Goal: Task Accomplishment & Management: Manage account settings

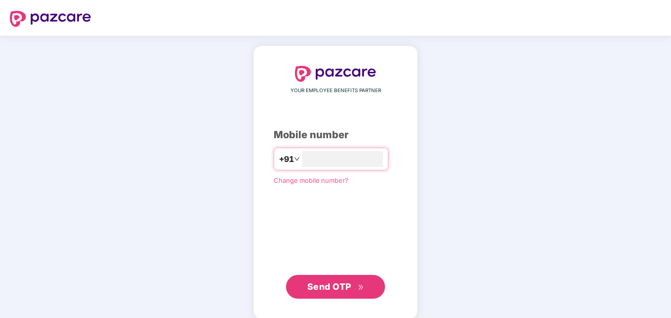
type input "**********"
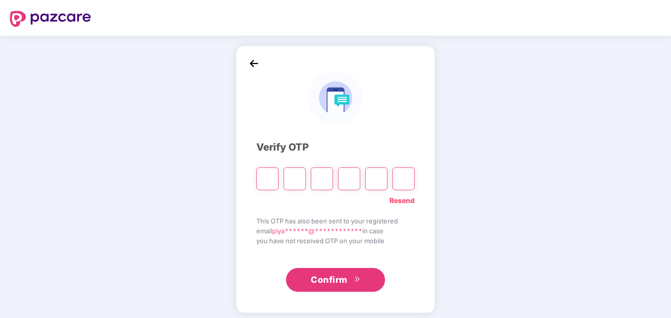
type input "*"
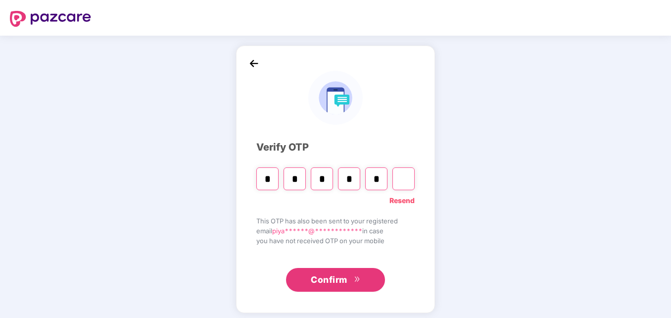
type input "*"
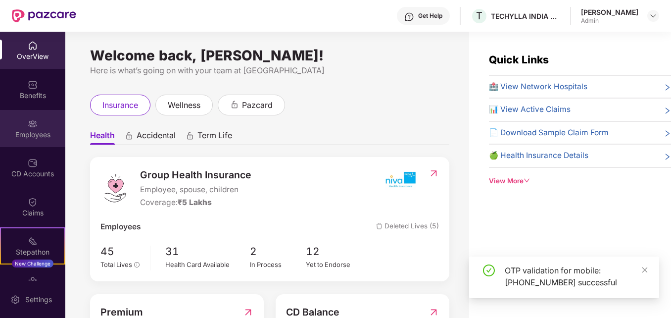
click at [38, 127] on div "Employees" at bounding box center [32, 128] width 65 height 37
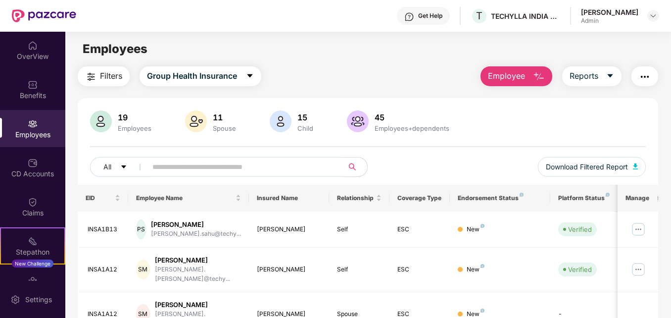
click at [185, 166] on input "text" at bounding box center [240, 166] width 177 height 15
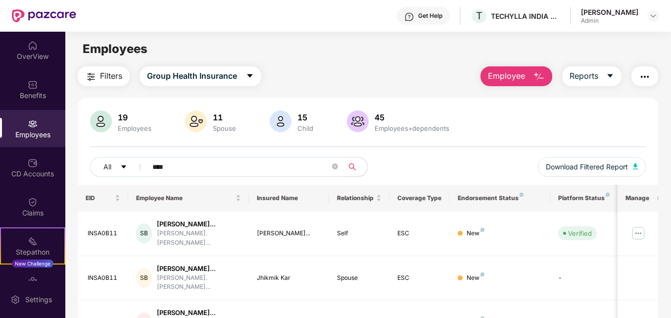
type input "*********"
click at [636, 228] on img at bounding box center [638, 233] width 16 height 16
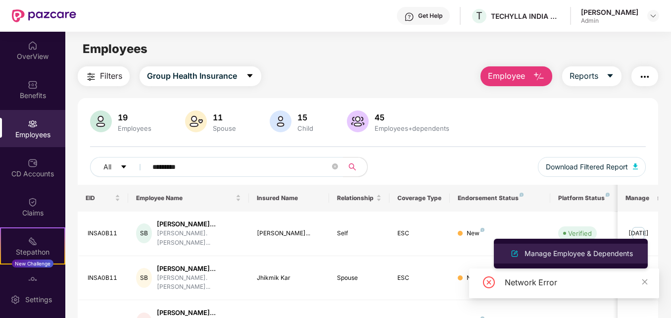
click at [550, 250] on div "Manage Employee & Dependents" at bounding box center [578, 253] width 112 height 11
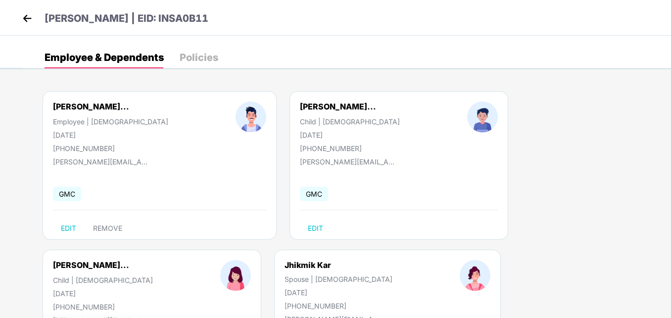
click at [632, 133] on div "[PERSON_NAME]... Employee | [DEMOGRAPHIC_DATA] [DATE] [PHONE_NUMBER] [PERSON_NA…" at bounding box center [347, 249] width 648 height 346
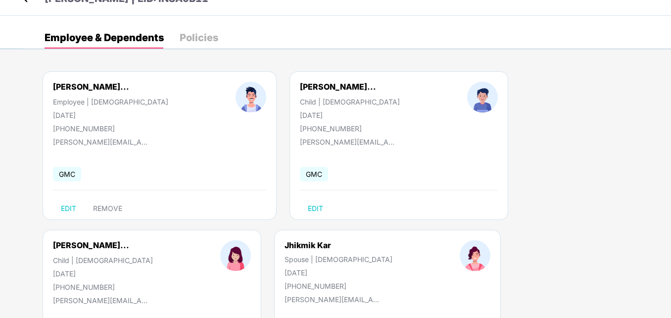
click at [632, 133] on div "[PERSON_NAME]... Employee | [DEMOGRAPHIC_DATA] [DATE] [PHONE_NUMBER] [PERSON_NA…" at bounding box center [347, 229] width 648 height 346
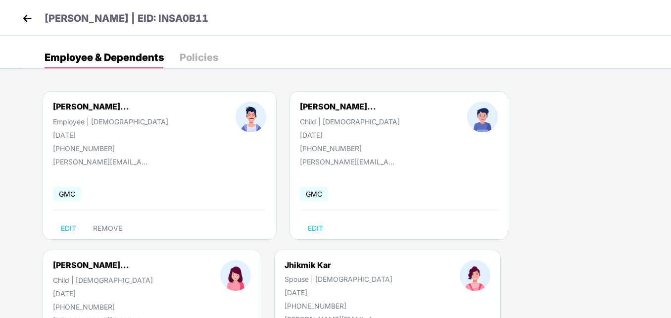
click at [29, 18] on img at bounding box center [27, 18] width 15 height 15
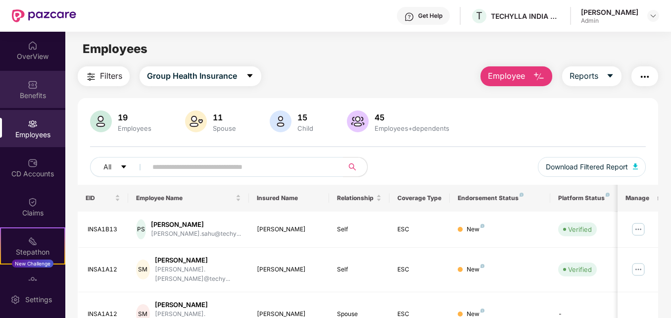
click at [23, 92] on div "Benefits" at bounding box center [32, 96] width 65 height 10
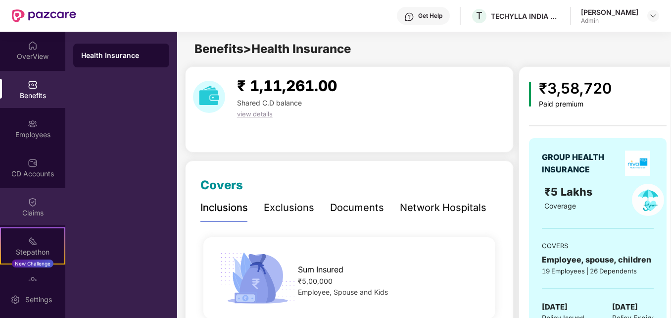
click at [31, 206] on img at bounding box center [33, 202] width 10 height 10
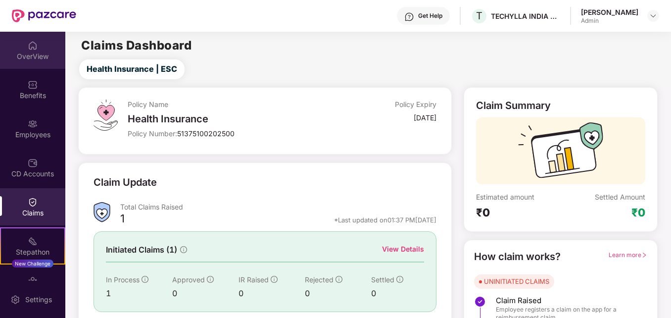
click at [35, 58] on div "OverView" at bounding box center [32, 56] width 65 height 10
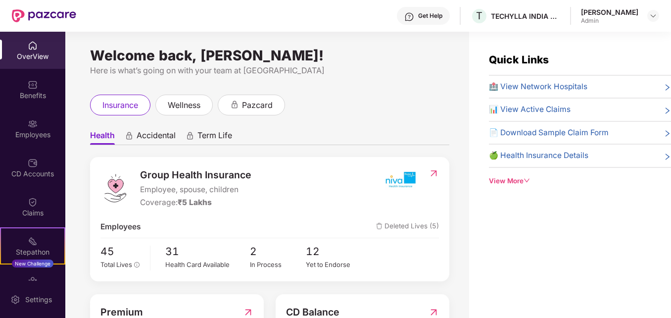
click at [594, 164] on div "🏥 View Network Hospitals 📊 View Active Claims 📄 Download Sample Claim Form 🍏 He…" at bounding box center [580, 124] width 182 height 87
click at [667, 112] on icon "right" at bounding box center [667, 111] width 8 height 8
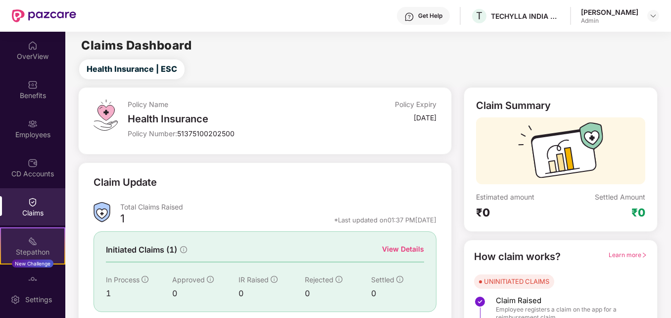
click at [42, 247] on div "Stepathon" at bounding box center [32, 252] width 63 height 10
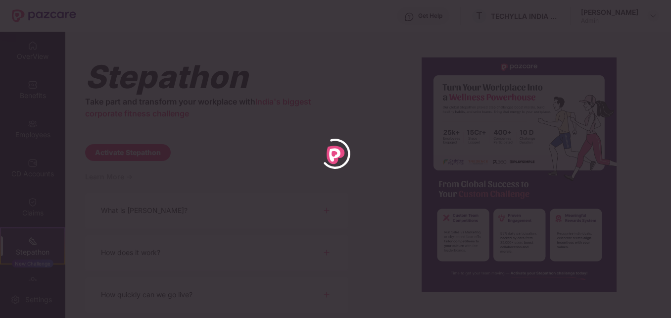
click at [37, 205] on div at bounding box center [335, 159] width 671 height 318
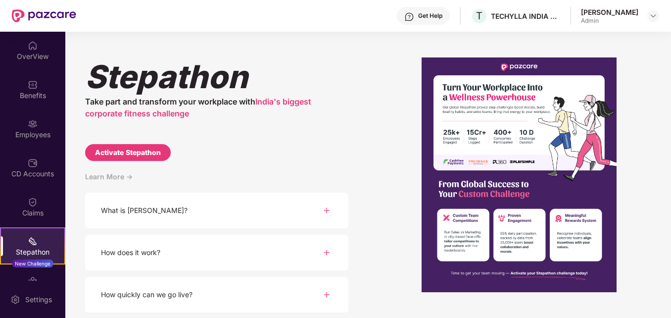
click at [37, 205] on div "Claims" at bounding box center [32, 206] width 65 height 37
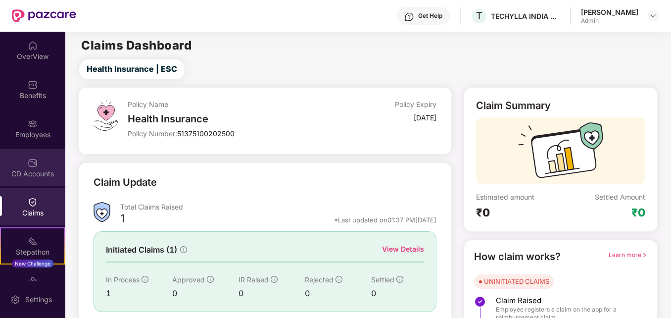
click at [30, 166] on img at bounding box center [33, 163] width 10 height 10
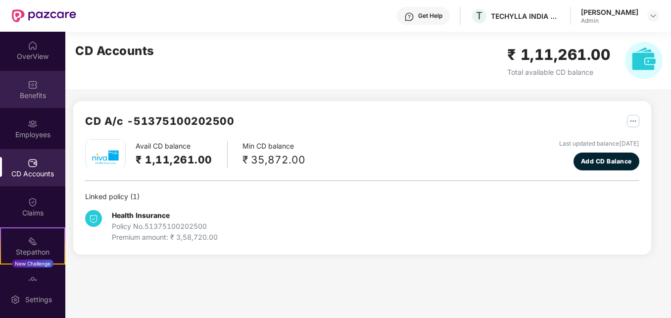
click at [29, 90] on div "Benefits" at bounding box center [32, 89] width 65 height 37
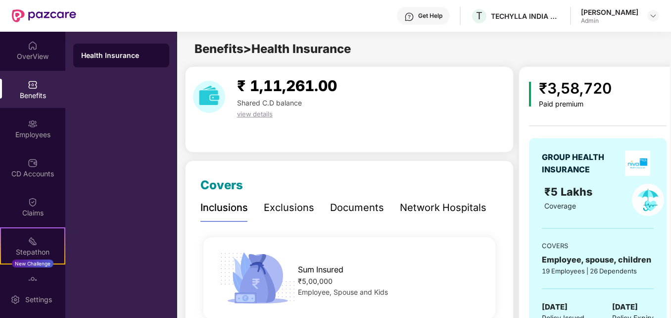
click at [352, 205] on div "Documents" at bounding box center [357, 207] width 54 height 15
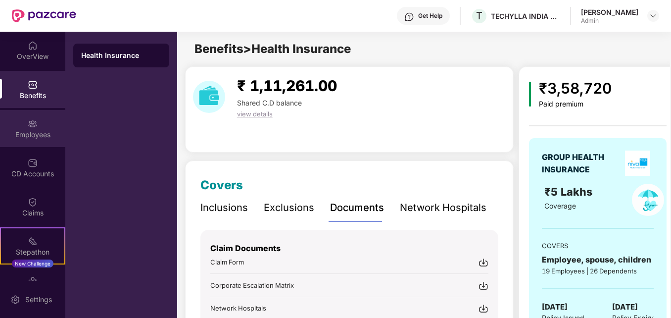
click at [37, 131] on div "Employees" at bounding box center [32, 135] width 65 height 10
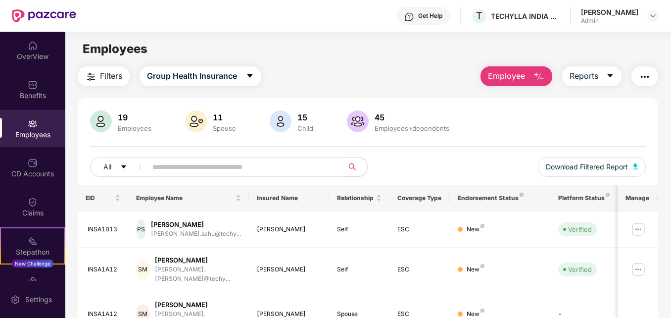
click at [162, 166] on input "text" at bounding box center [240, 166] width 177 height 15
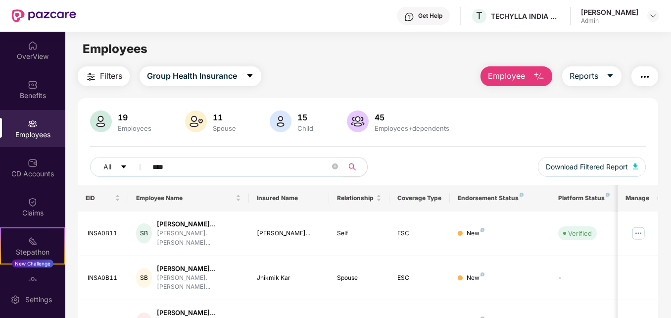
type input "*********"
click at [34, 92] on div "Benefits" at bounding box center [32, 96] width 65 height 10
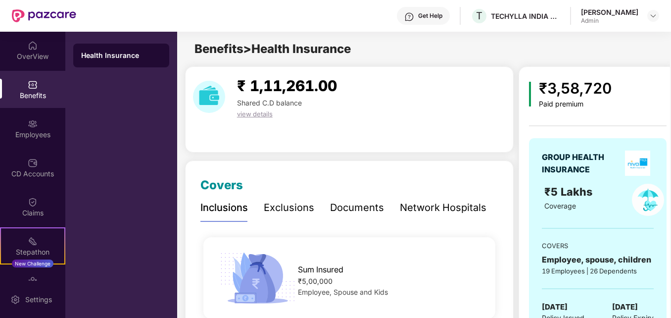
click at [442, 18] on div "Get Help" at bounding box center [430, 16] width 24 height 8
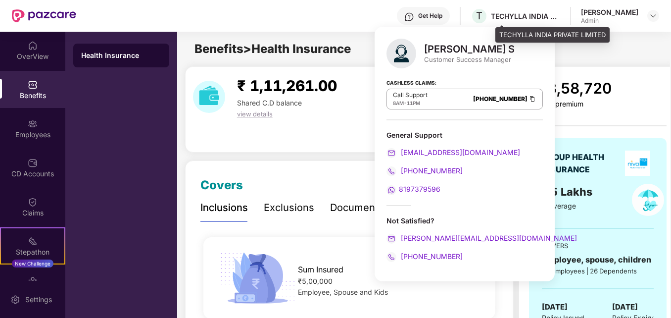
click at [541, 17] on div "TECHYLLA INDIA PRIVATE LIMITED" at bounding box center [525, 15] width 69 height 9
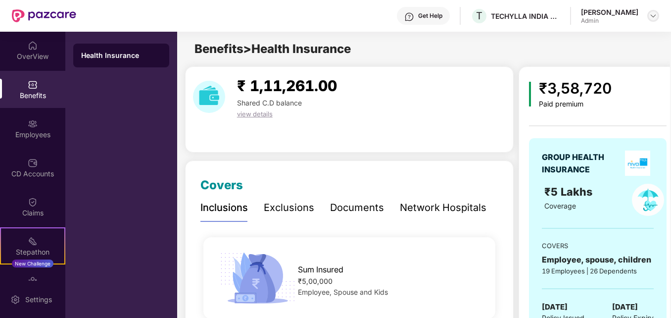
click at [654, 19] on img at bounding box center [653, 16] width 8 height 8
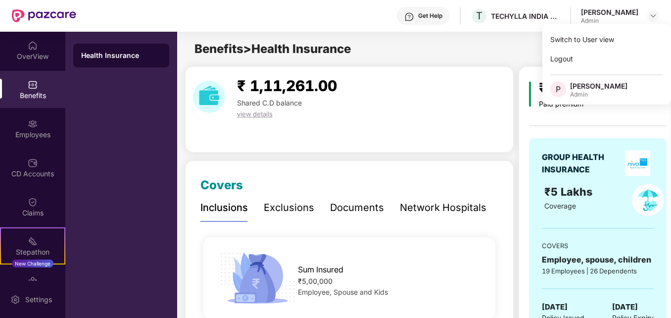
click at [348, 211] on div "Documents" at bounding box center [357, 207] width 54 height 15
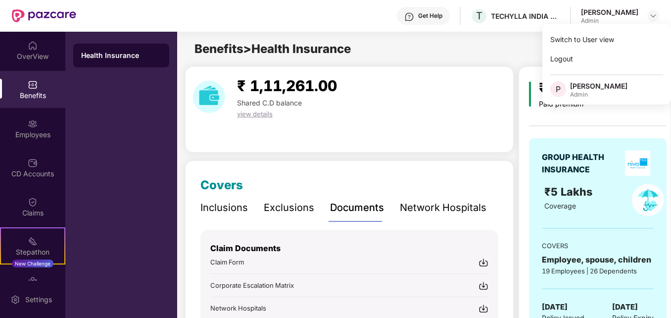
click at [495, 147] on div "₹ 1,11,261.00 Shared C.D balance view details" at bounding box center [349, 109] width 328 height 86
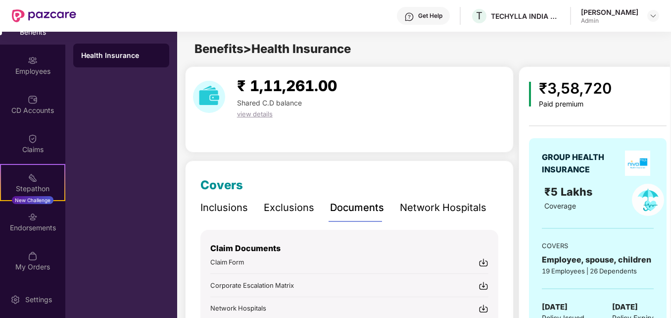
scroll to position [64, 0]
click at [35, 219] on img at bounding box center [33, 216] width 10 height 10
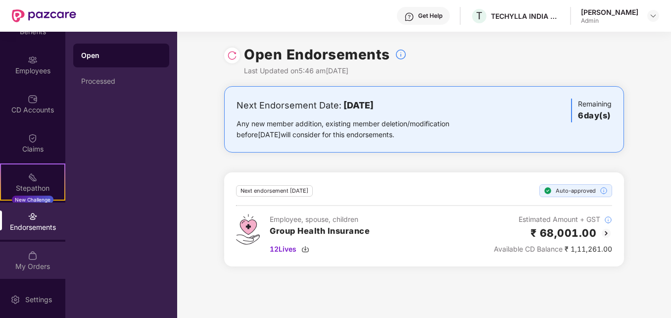
click at [31, 262] on div "My Orders" at bounding box center [32, 266] width 65 height 10
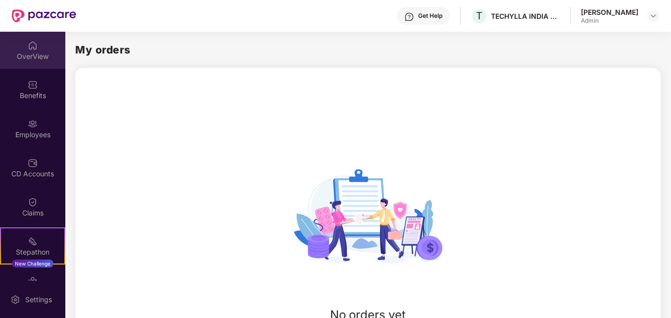
click at [23, 58] on div "OverView" at bounding box center [32, 56] width 65 height 10
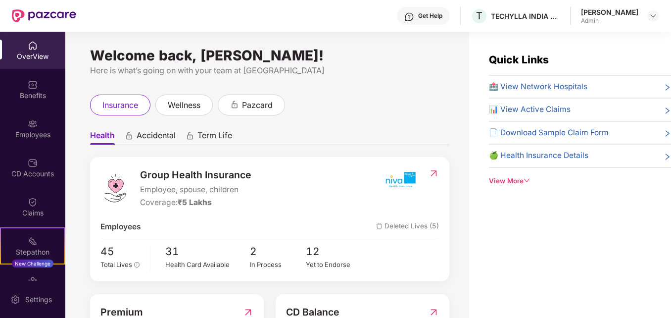
scroll to position [32, 0]
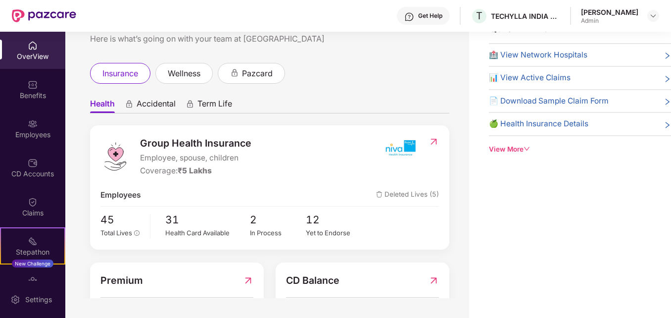
click at [527, 146] on icon "down" at bounding box center [526, 148] width 7 height 7
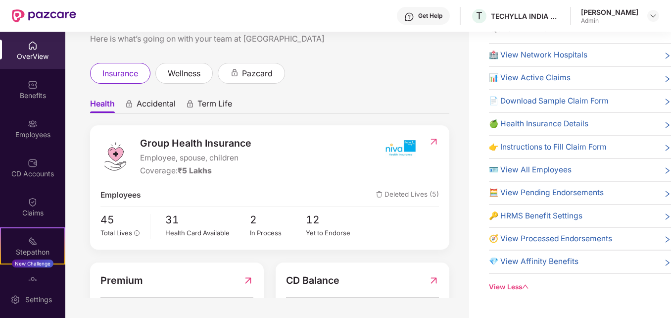
scroll to position [0, 0]
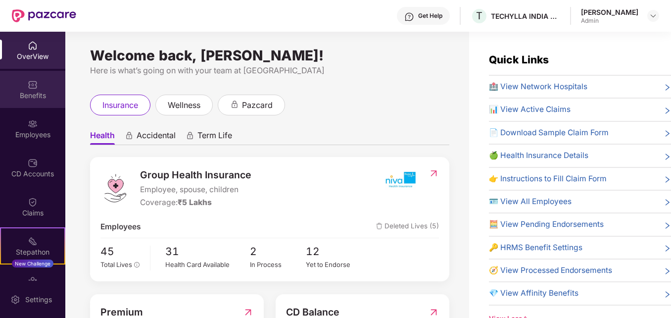
click at [28, 88] on img at bounding box center [33, 85] width 10 height 10
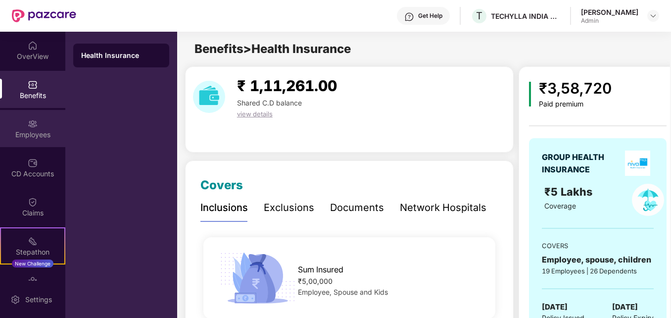
click at [32, 122] on img at bounding box center [33, 124] width 10 height 10
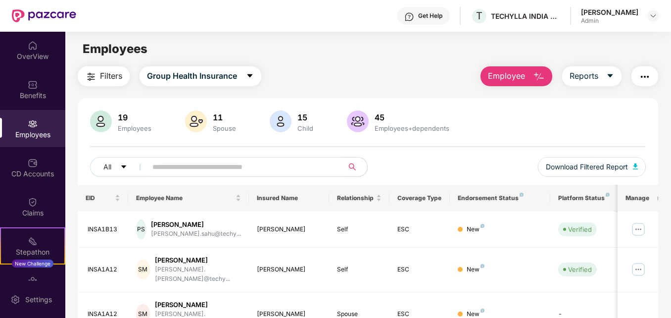
click at [167, 170] on input "text" at bounding box center [240, 166] width 177 height 15
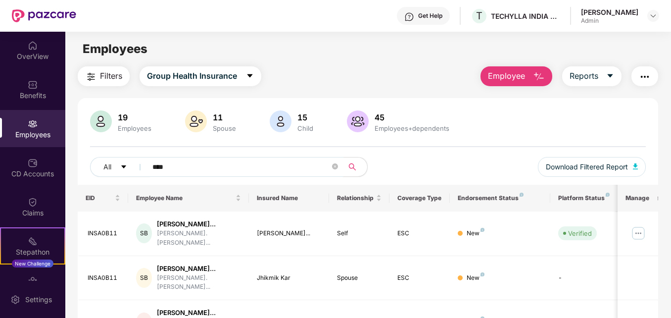
type input "*********"
click at [612, 74] on icon "caret-down" at bounding box center [610, 76] width 8 height 8
click at [453, 82] on div "Filters Group Health Insurance Employee Reports" at bounding box center [368, 76] width 580 height 20
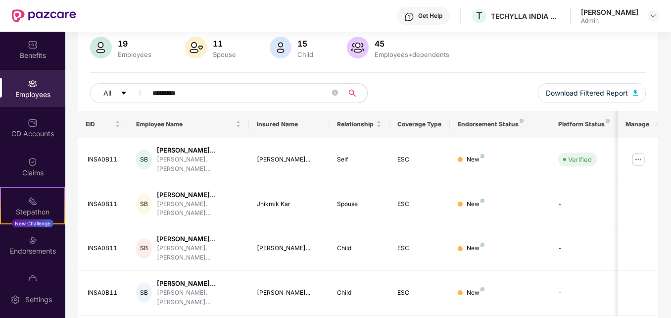
scroll to position [64, 0]
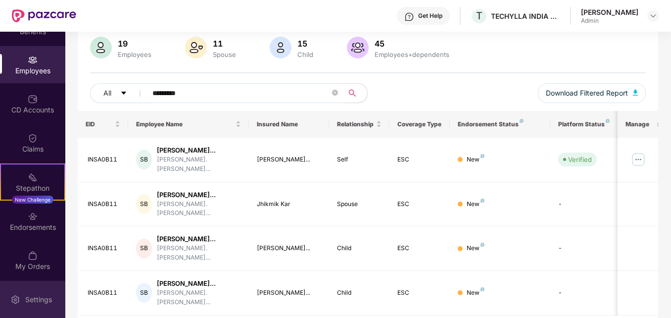
click at [31, 302] on div "Settings" at bounding box center [38, 299] width 33 height 10
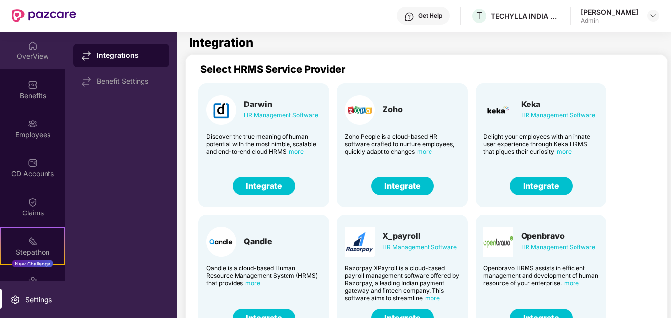
click at [34, 46] on img at bounding box center [33, 46] width 10 height 10
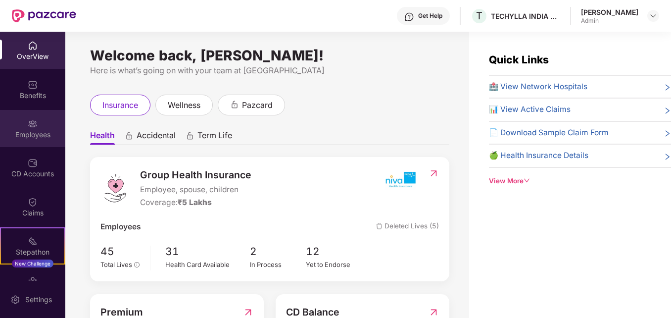
click at [30, 132] on div "Employees" at bounding box center [32, 135] width 65 height 10
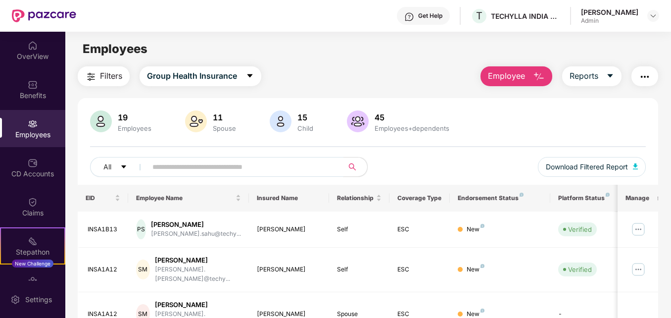
click at [176, 175] on span at bounding box center [241, 167] width 202 height 20
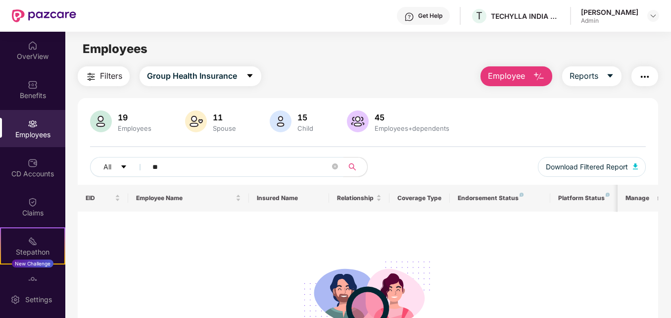
type input "*"
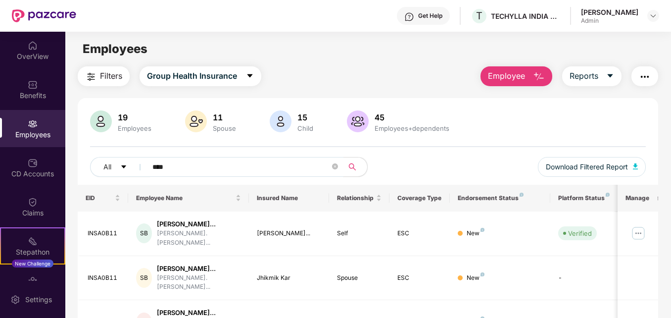
type input "*********"
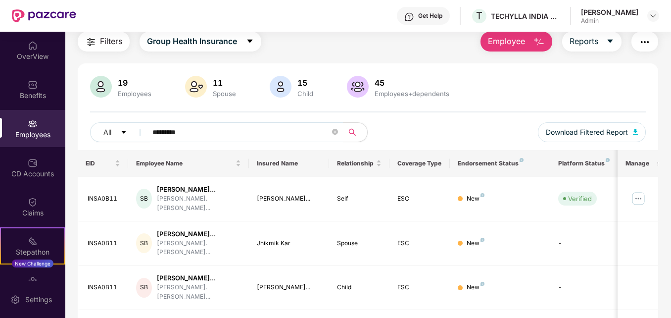
scroll to position [74, 0]
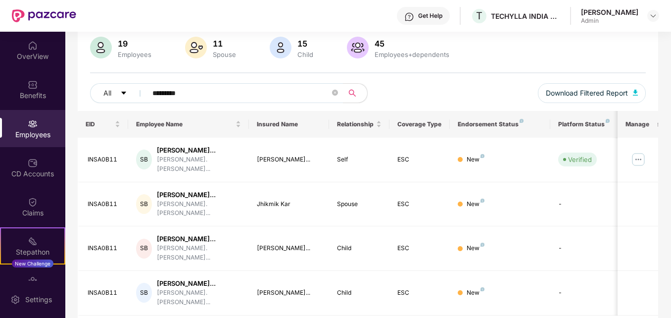
drag, startPoint x: 669, startPoint y: 246, endPoint x: 664, endPoint y: 313, distance: 67.4
click at [664, 313] on div "Filters Group Health Insurance Employee Reports 19 Employees 11 Spouse 15 Child…" at bounding box center [367, 172] width 605 height 358
drag, startPoint x: 664, startPoint y: 313, endPoint x: 629, endPoint y: 213, distance: 106.5
click at [629, 226] on td at bounding box center [637, 248] width 40 height 45
click at [586, 95] on span "Download Filtered Report" at bounding box center [587, 93] width 82 height 11
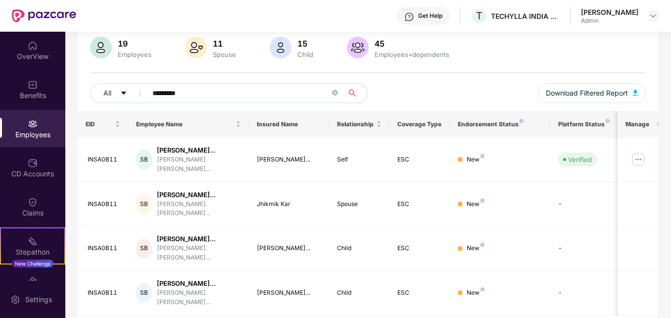
click at [379, 101] on div "All ********* Download Filtered Report" at bounding box center [367, 97] width 555 height 28
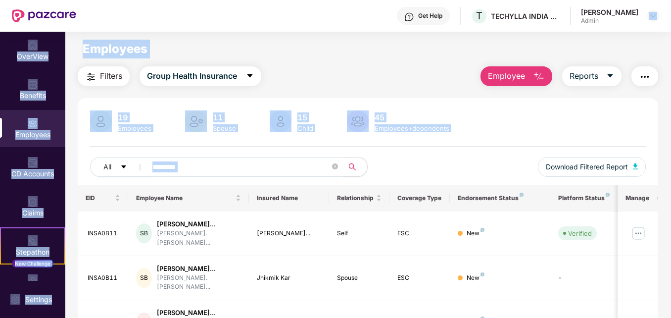
drag, startPoint x: 669, startPoint y: 93, endPoint x: 666, endPoint y: 16, distance: 76.7
click at [666, 16] on div "Get Help T TECHYLLA INDIA PRIVATE LIMITED Piyali Das Admin OverView Benefits Em…" at bounding box center [335, 159] width 671 height 318
click at [302, 52] on div "Employees" at bounding box center [367, 49] width 605 height 19
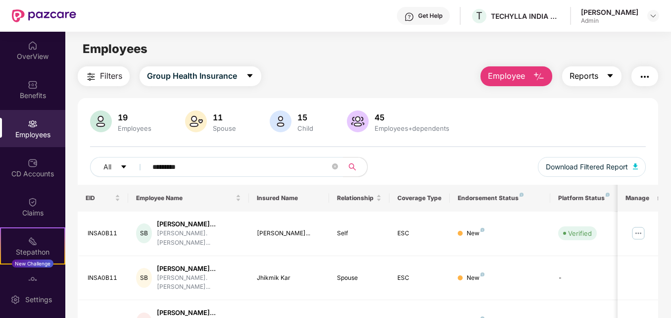
click at [609, 77] on icon "caret-down" at bounding box center [610, 76] width 8 height 8
click at [651, 71] on img "button" at bounding box center [645, 77] width 12 height 12
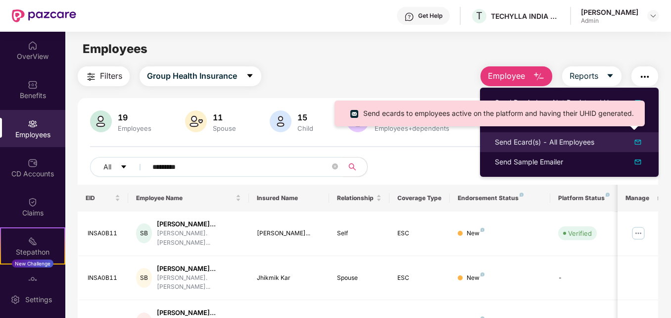
click at [586, 142] on div "Send Ecard(s) - All Employees" at bounding box center [544, 142] width 99 height 11
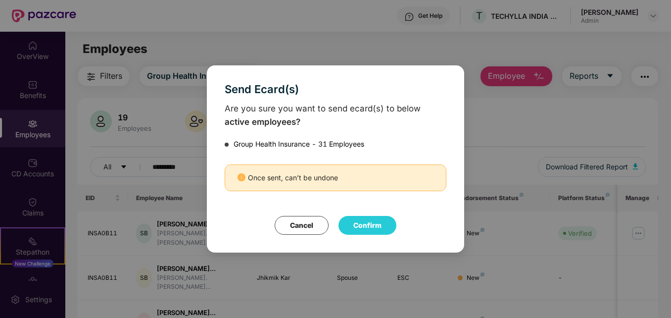
click at [308, 182] on div "Once sent, can’t be undone" at bounding box center [336, 177] width 222 height 27
click at [368, 227] on button "Confirm" at bounding box center [367, 225] width 58 height 19
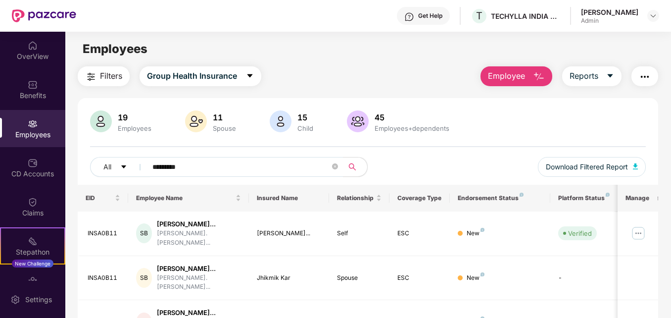
click at [643, 73] on img "button" at bounding box center [645, 77] width 12 height 12
